Goal: Feedback & Contribution: Submit feedback/report problem

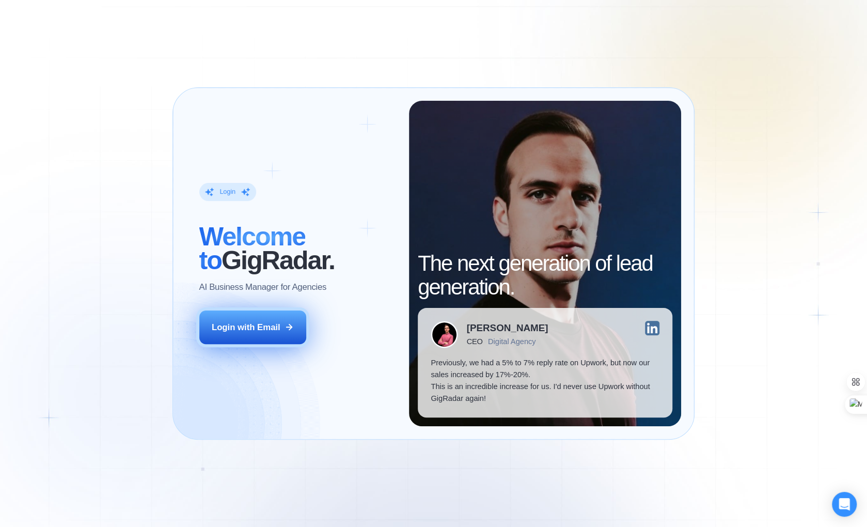
click at [255, 329] on div "Login with Email" at bounding box center [246, 327] width 69 height 12
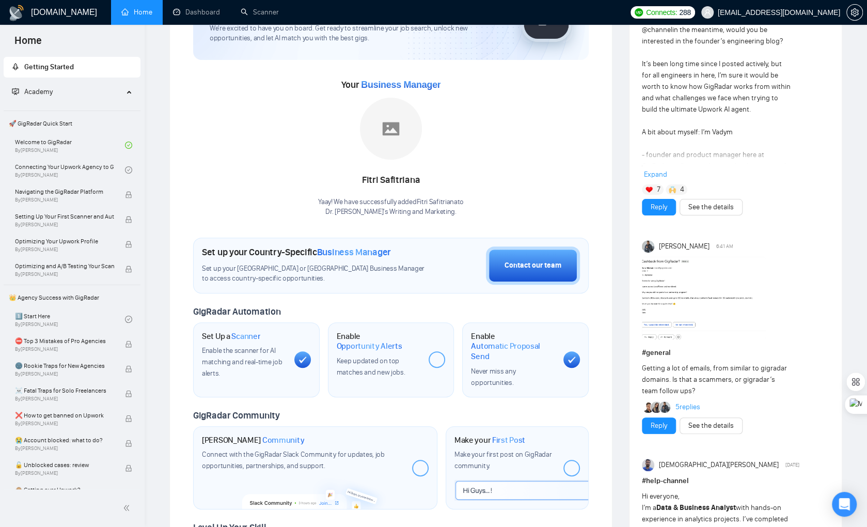
scroll to position [96, 0]
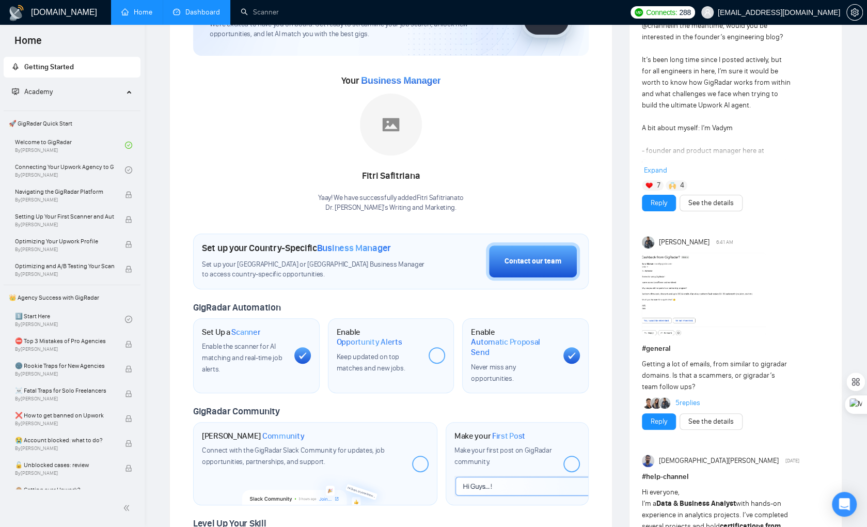
click at [209, 12] on link "Dashboard" at bounding box center [196, 12] width 47 height 9
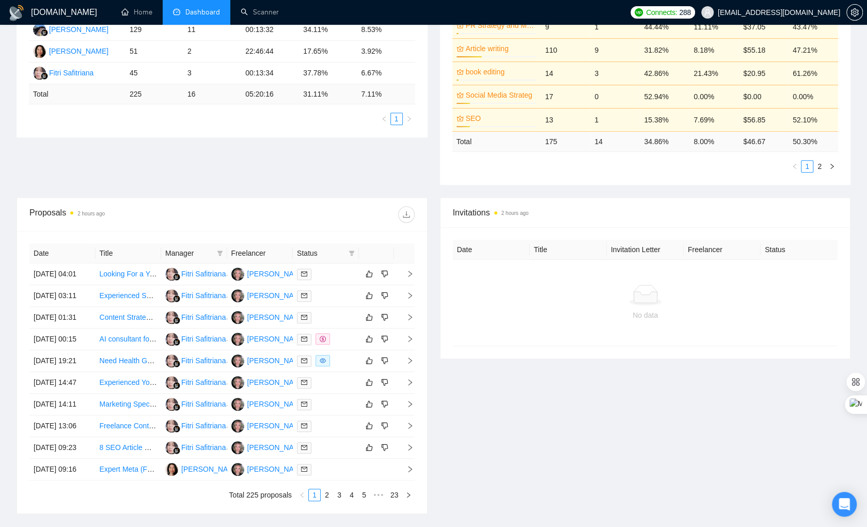
scroll to position [242, 0]
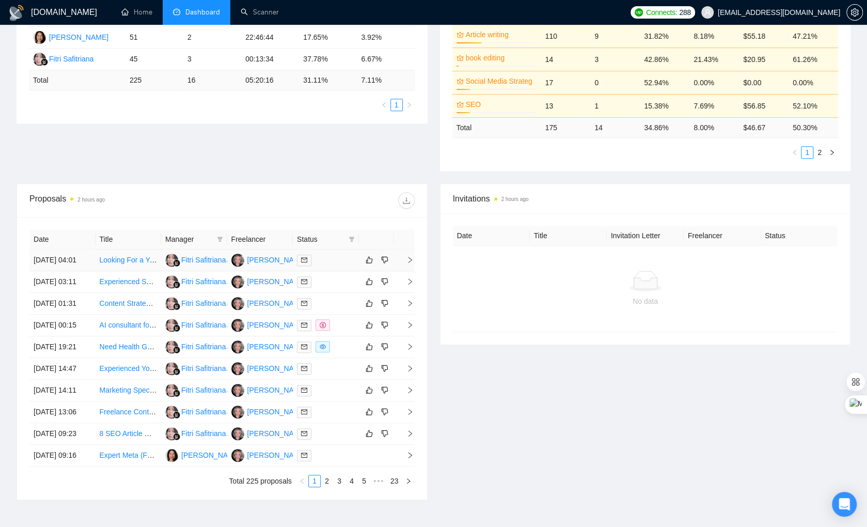
click at [341, 263] on div at bounding box center [326, 260] width 58 height 12
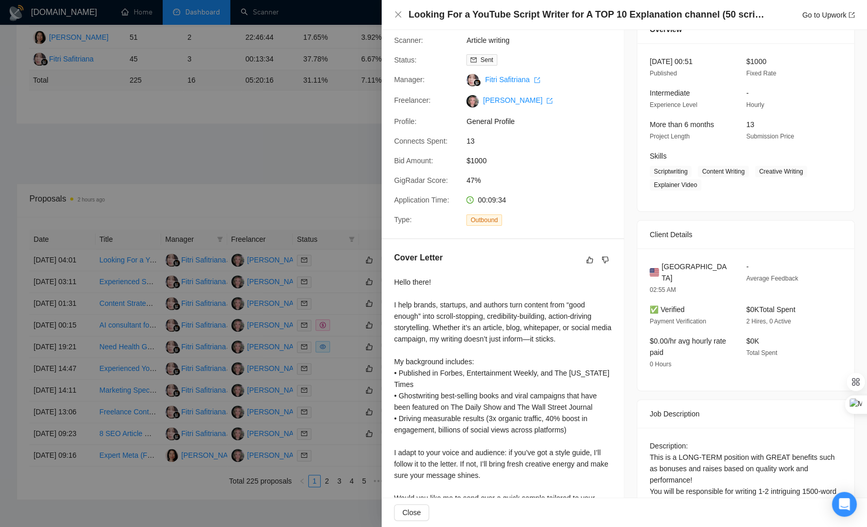
scroll to position [0, 0]
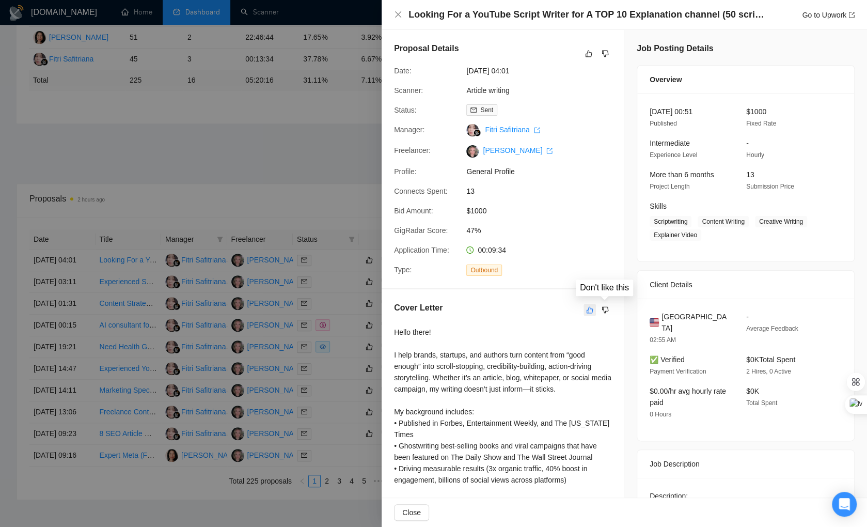
click at [588, 309] on icon "like" at bounding box center [589, 309] width 7 height 7
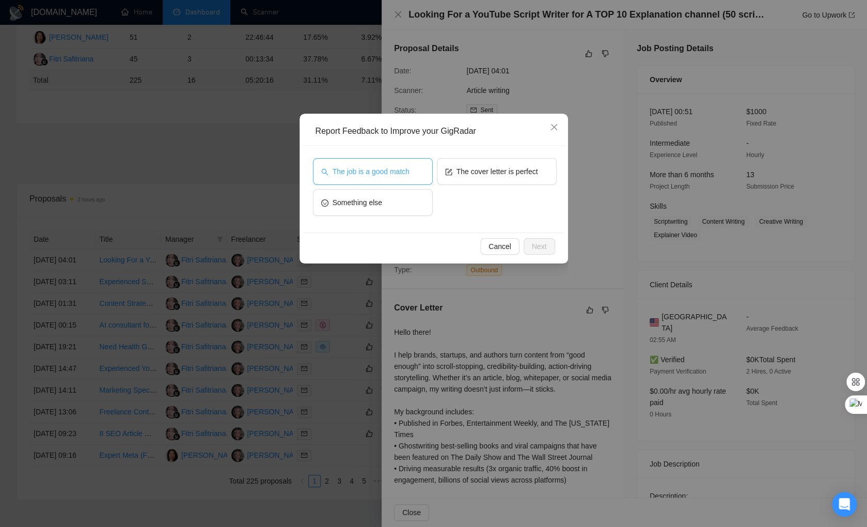
click at [395, 171] on span "The job is a good match" at bounding box center [370, 171] width 77 height 11
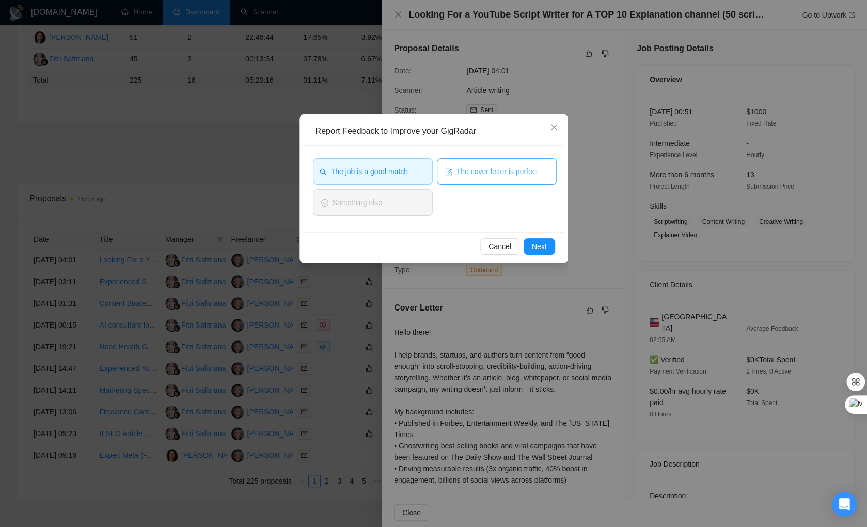
click at [520, 163] on button "The cover letter is perfect" at bounding box center [497, 171] width 120 height 27
click at [537, 241] on span "Next" at bounding box center [539, 246] width 15 height 11
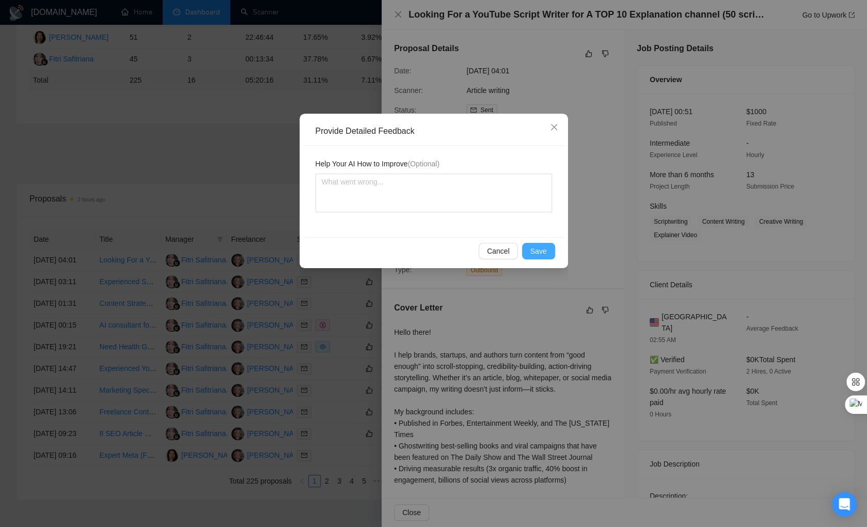
click at [537, 250] on span "Save" at bounding box center [538, 250] width 17 height 11
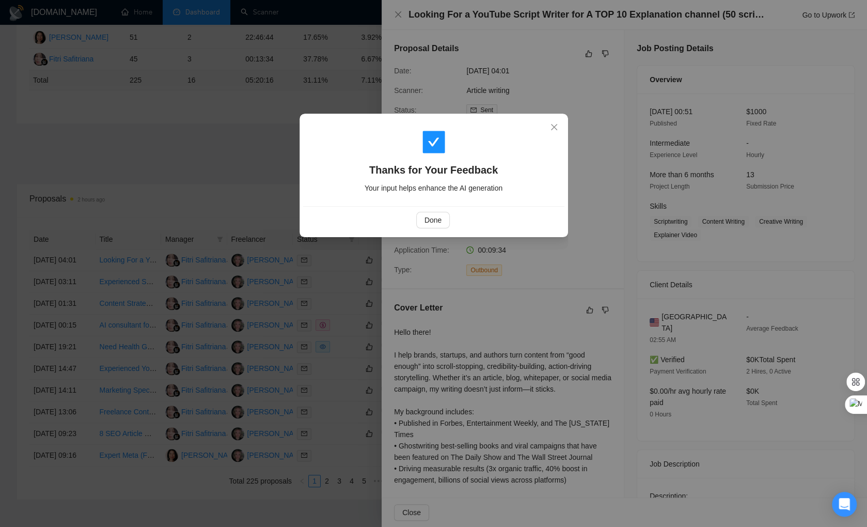
click at [196, 340] on div "Thanks for Your Feedback Your input helps enhance the AI generation Done" at bounding box center [433, 263] width 867 height 527
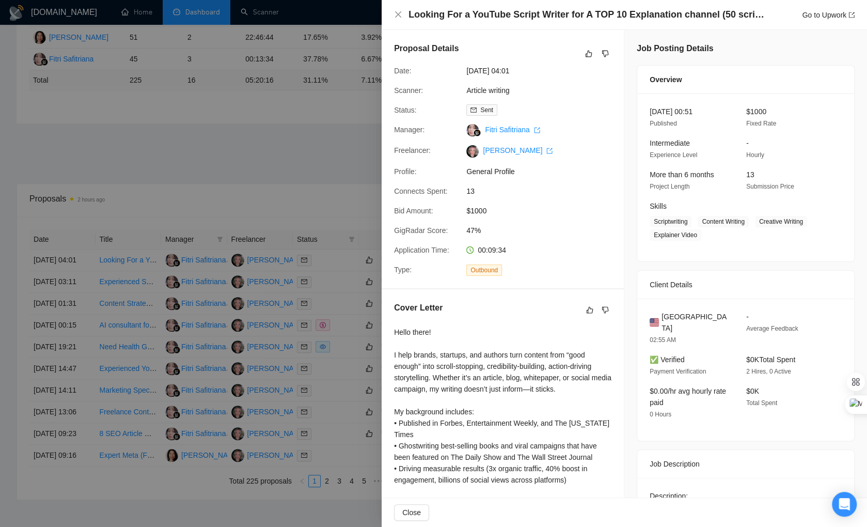
click at [324, 294] on div at bounding box center [433, 263] width 867 height 527
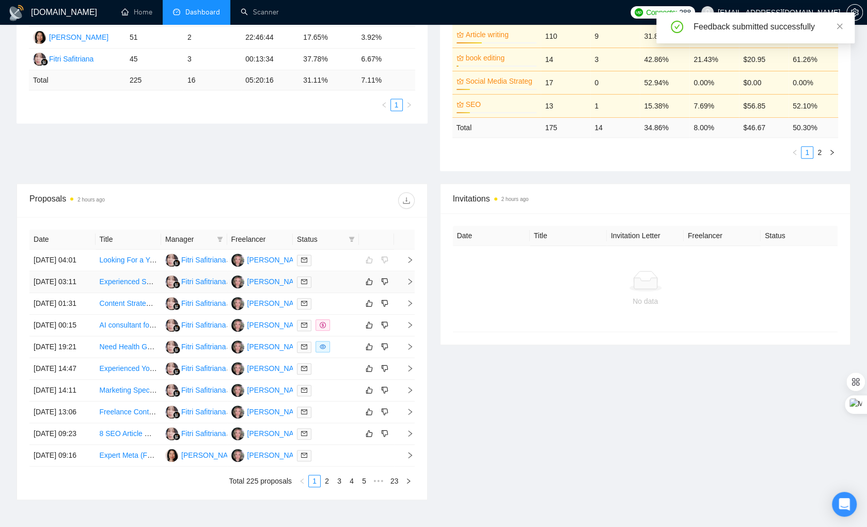
click at [336, 288] on div at bounding box center [326, 282] width 58 height 12
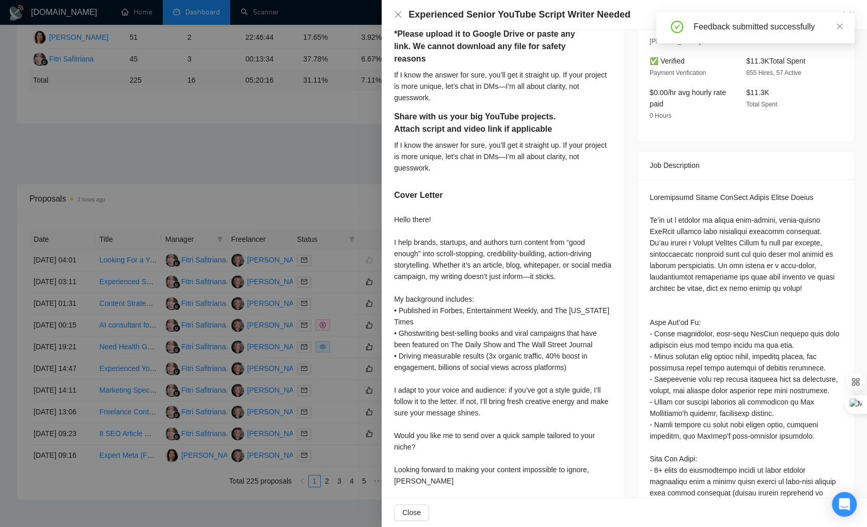
scroll to position [316, 0]
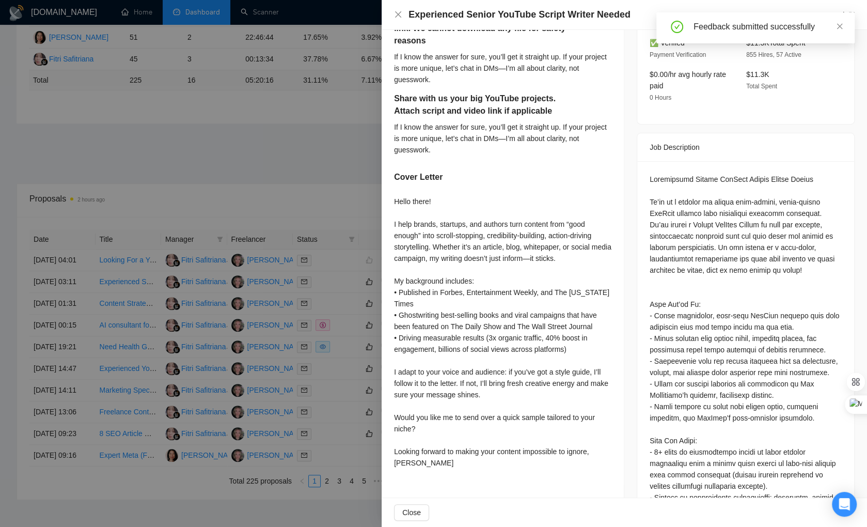
click at [282, 352] on div at bounding box center [433, 263] width 867 height 527
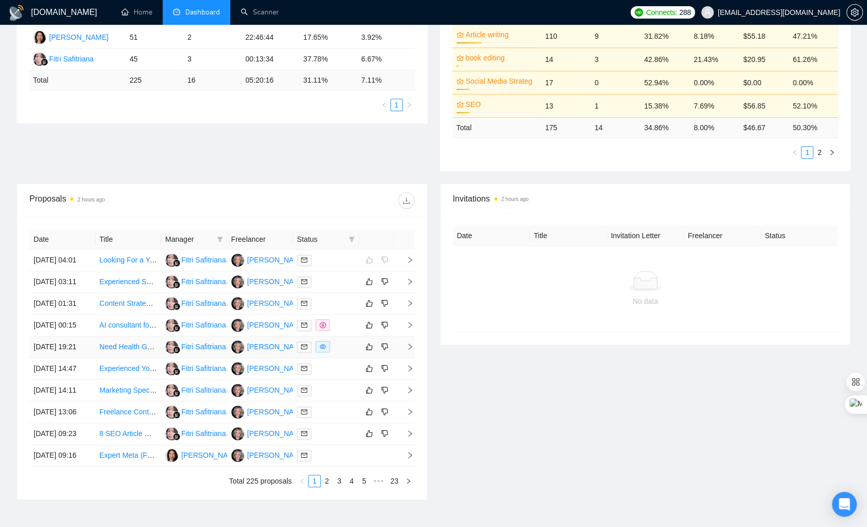
click at [343, 353] on div at bounding box center [326, 347] width 58 height 12
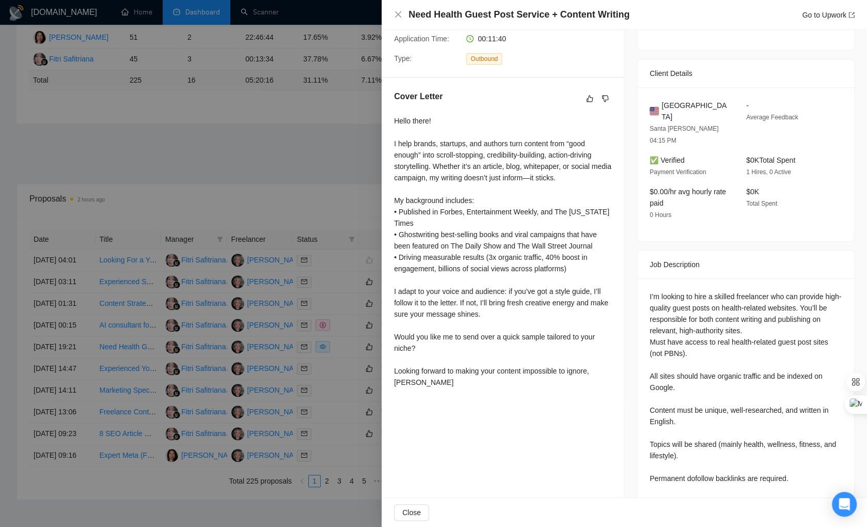
scroll to position [210, 0]
click at [295, 280] on div at bounding box center [433, 263] width 867 height 527
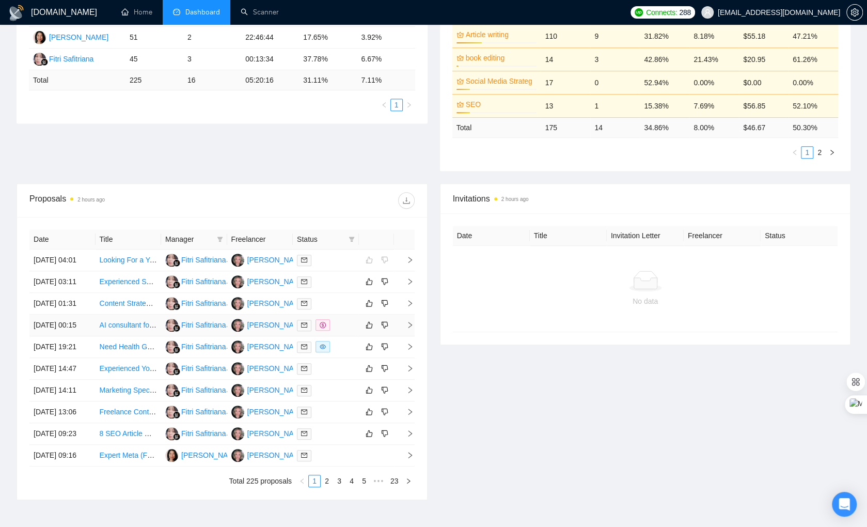
click at [346, 331] on div at bounding box center [326, 325] width 58 height 12
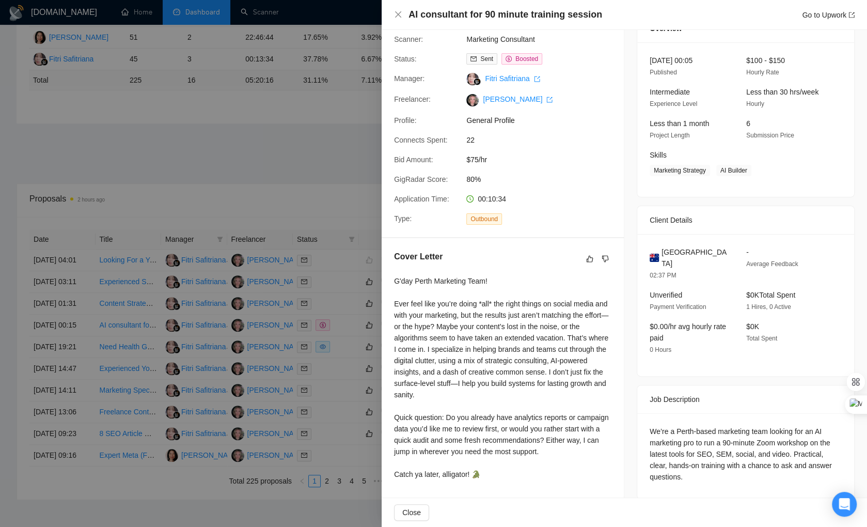
scroll to position [248, 0]
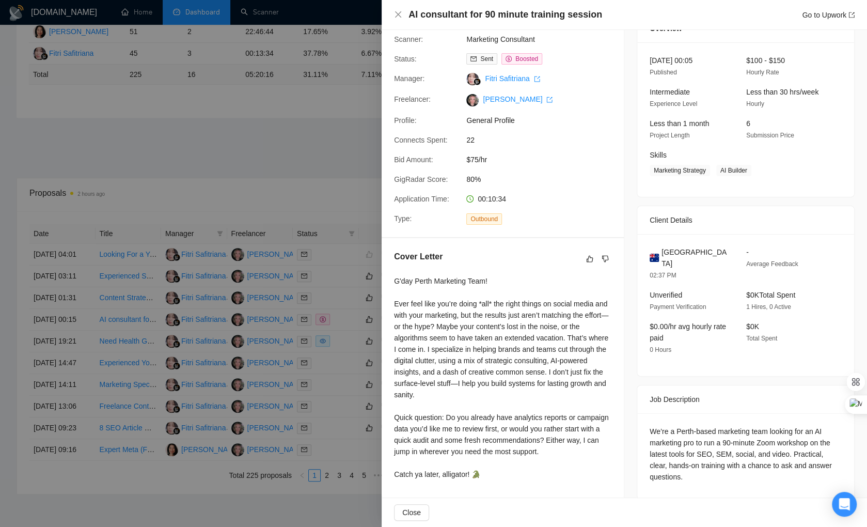
click at [229, 271] on div at bounding box center [433, 263] width 867 height 527
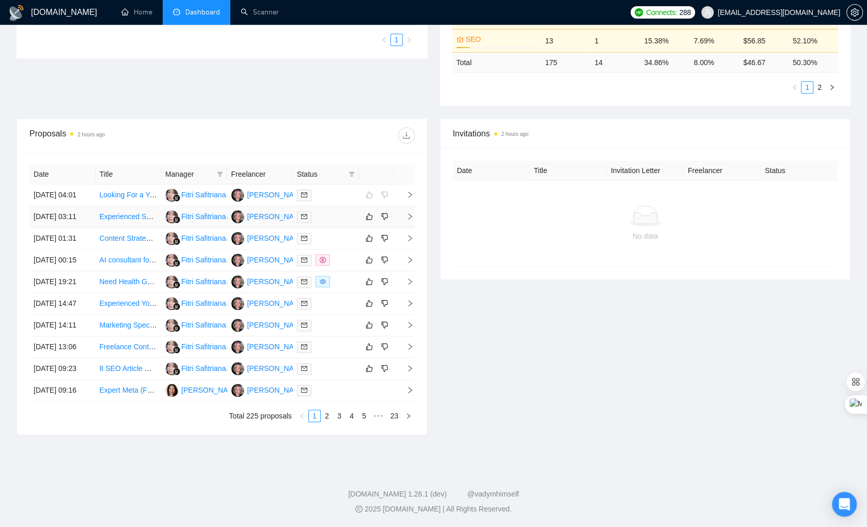
scroll to position [401, 0]
